Goal: Transaction & Acquisition: Purchase product/service

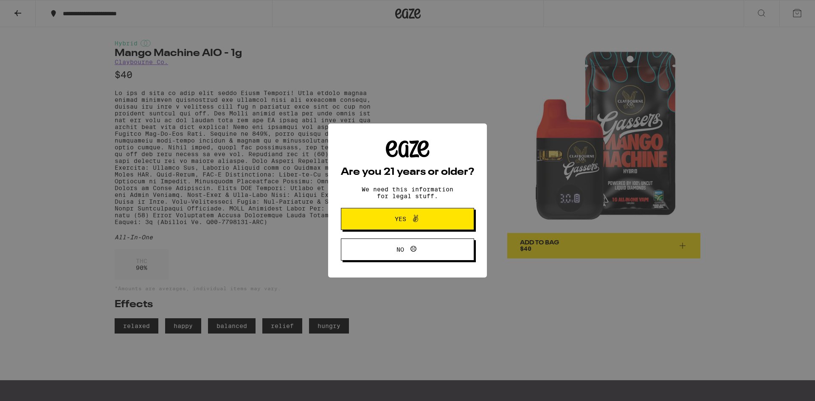
click at [404, 218] on span "Yes" at bounding box center [400, 219] width 11 height 6
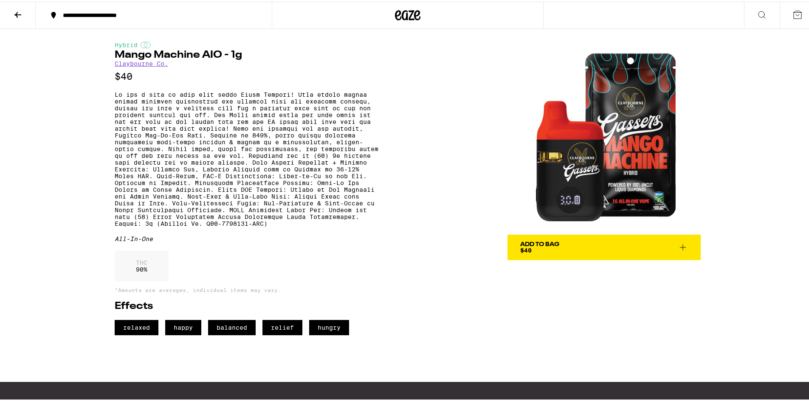
click at [14, 12] on icon at bounding box center [18, 13] width 10 height 10
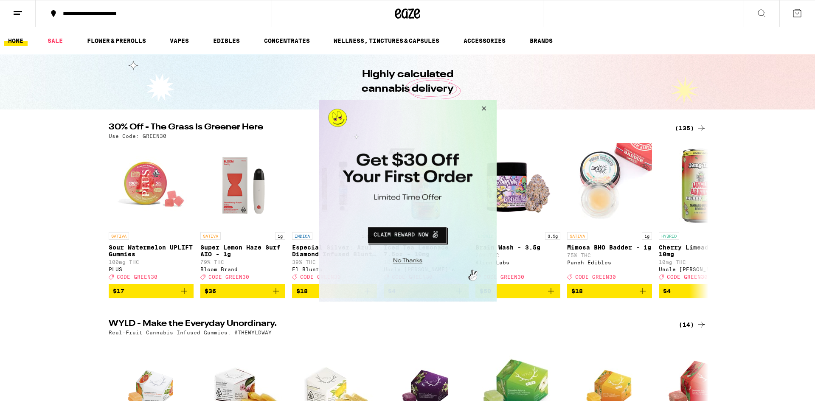
click at [483, 108] on button "Close Modal" at bounding box center [482, 109] width 23 height 20
